Goal: Task Accomplishment & Management: Complete application form

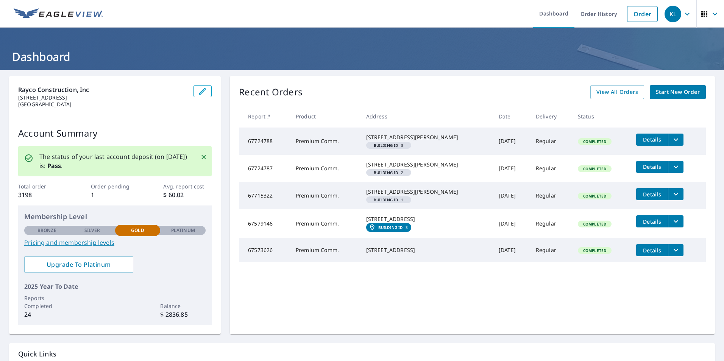
click at [666, 89] on span "Start New Order" at bounding box center [678, 91] width 44 height 9
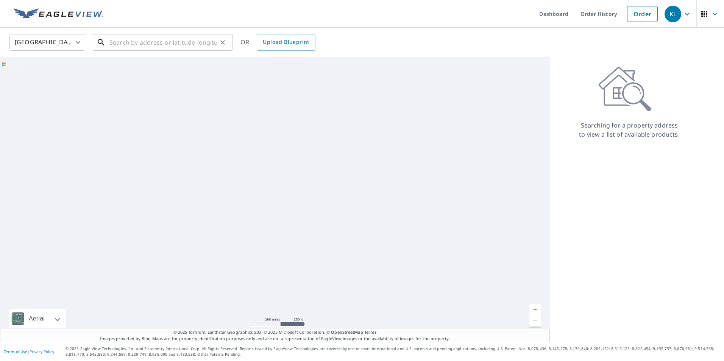
click at [123, 46] on input "text" at bounding box center [163, 42] width 108 height 21
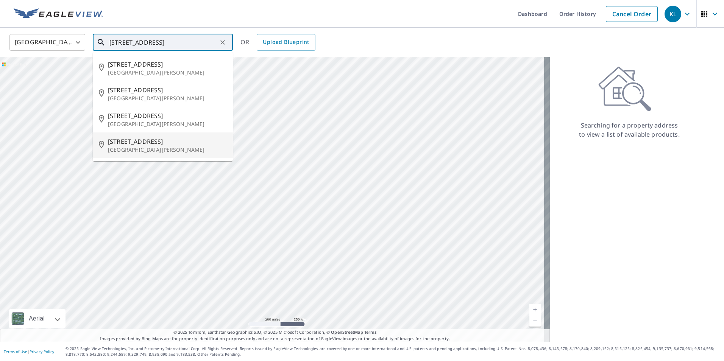
click at [149, 148] on p "[GEOGRAPHIC_DATA][PERSON_NAME]" at bounding box center [167, 150] width 119 height 8
type input "[STREET_ADDRESS][PERSON_NAME]"
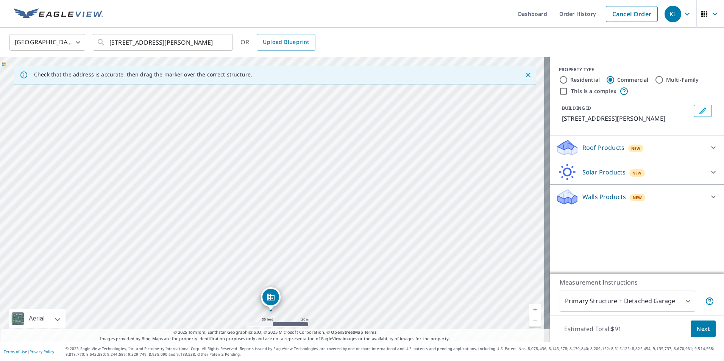
drag, startPoint x: 288, startPoint y: 169, endPoint x: 292, endPoint y: 254, distance: 85.6
click at [292, 254] on div "[STREET_ADDRESS][PERSON_NAME]" at bounding box center [275, 199] width 550 height 285
click at [245, 168] on div "[STREET_ADDRESS][PERSON_NAME]" at bounding box center [275, 199] width 550 height 285
drag, startPoint x: 252, startPoint y: 228, endPoint x: 283, endPoint y: 188, distance: 50.3
click at [246, 267] on div "[STREET_ADDRESS][PERSON_NAME]" at bounding box center [275, 199] width 550 height 285
